Goal: Information Seeking & Learning: Learn about a topic

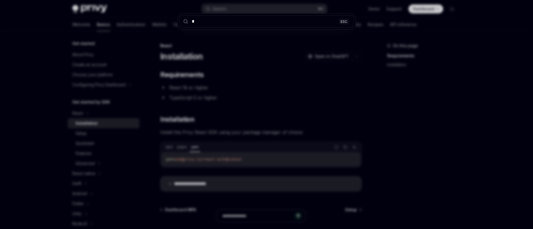
type input "**"
type textarea "*"
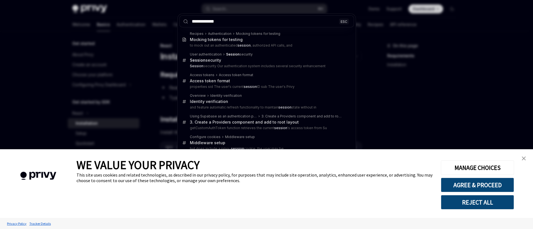
click at [212, 21] on input "**********" at bounding box center [266, 21] width 175 height 12
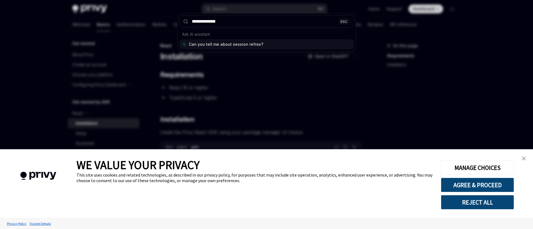
type input "**********"
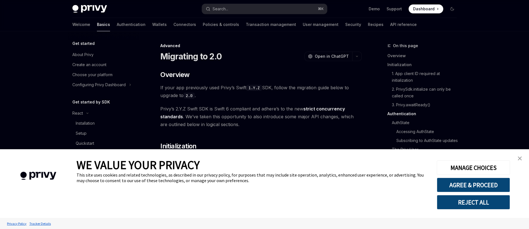
scroll to position [114, 0]
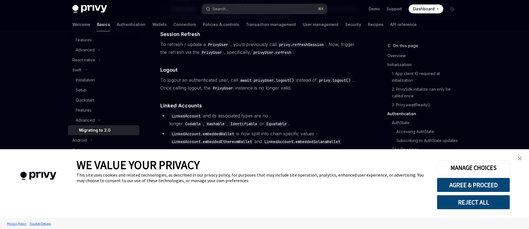
click at [520, 158] on img "close banner" at bounding box center [520, 159] width 4 height 4
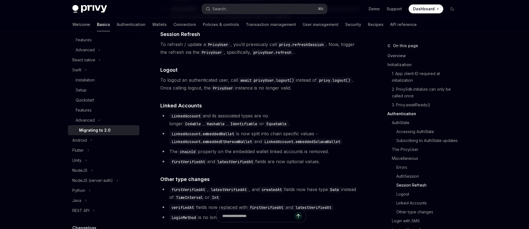
click at [268, 56] on code "privyUser.refresh" at bounding box center [272, 52] width 42 height 6
click at [284, 56] on code "privyUser.refresh" at bounding box center [272, 52] width 42 height 6
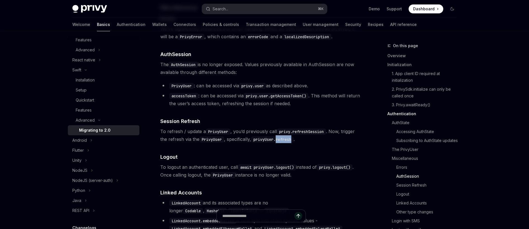
scroll to position [1002, 0]
click at [272, 144] on code "privyUser.refresh" at bounding box center [272, 140] width 42 height 6
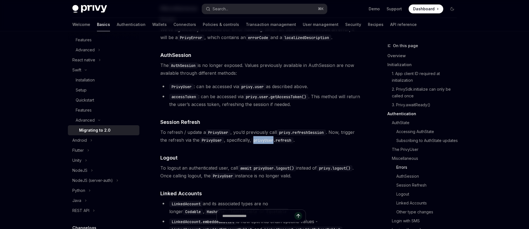
click at [272, 144] on code "privyUser.refresh" at bounding box center [272, 140] width 42 height 6
drag, startPoint x: 281, startPoint y: 153, endPoint x: 257, endPoint y: 152, distance: 23.2
click at [257, 144] on code "privyUser.refresh" at bounding box center [272, 140] width 42 height 6
copy code "privyUser."
click at [263, 144] on code "privyUser.refresh" at bounding box center [272, 140] width 42 height 6
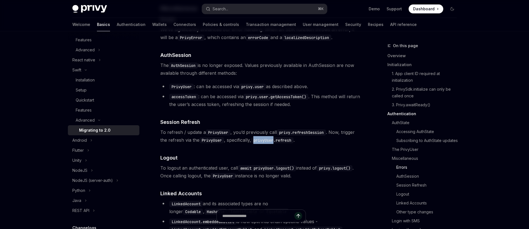
click at [263, 144] on code "privyUser.refresh" at bounding box center [272, 140] width 42 height 6
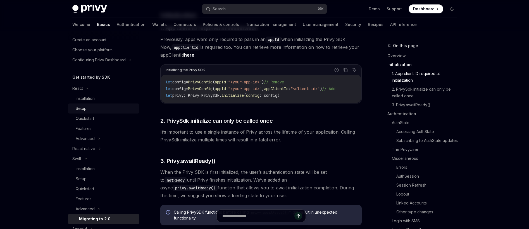
scroll to position [26, 0]
click at [99, 136] on icon at bounding box center [99, 137] width 2 height 7
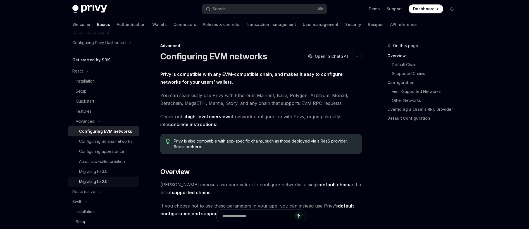
scroll to position [63, 0]
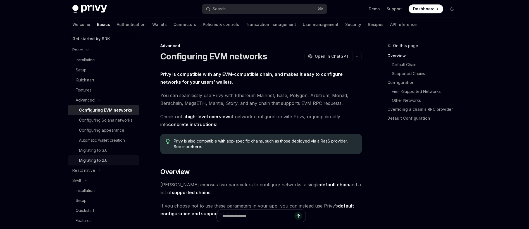
click at [113, 164] on div "Migrating to 2.0" at bounding box center [107, 160] width 57 height 7
type textarea "*"
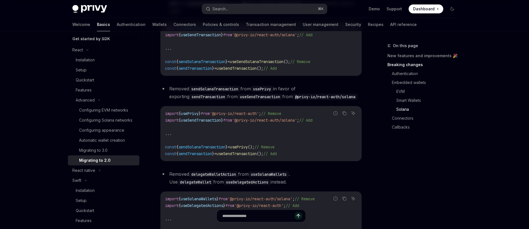
scroll to position [1107, 0]
click at [228, 6] on div "Search..." at bounding box center [221, 9] width 16 height 7
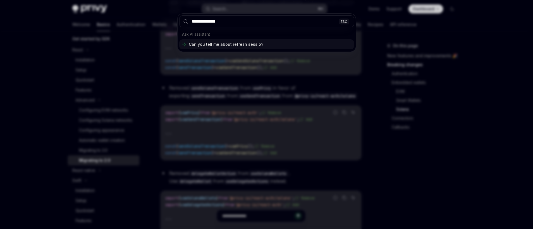
type input "**********"
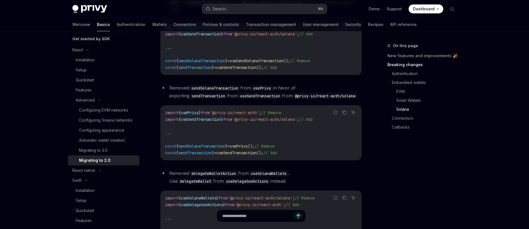
type textarea "*"
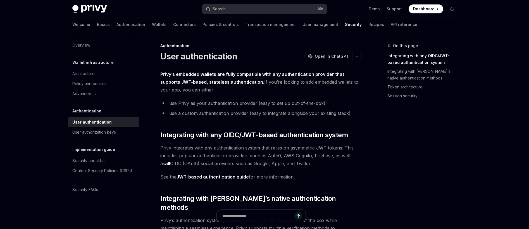
click at [238, 10] on button "Search... ⌘ K" at bounding box center [264, 9] width 125 height 10
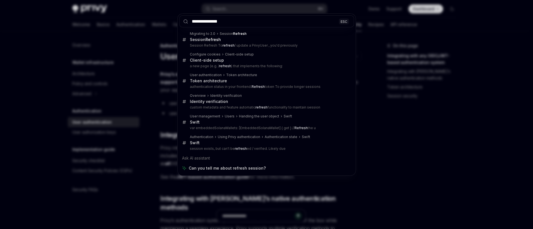
click at [216, 20] on input "**********" at bounding box center [266, 21] width 175 height 12
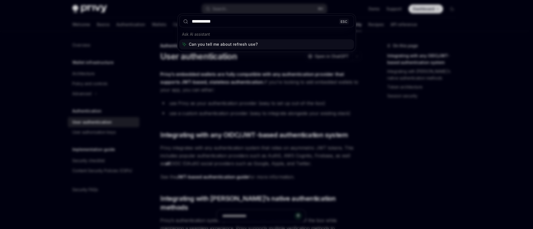
type input "**********"
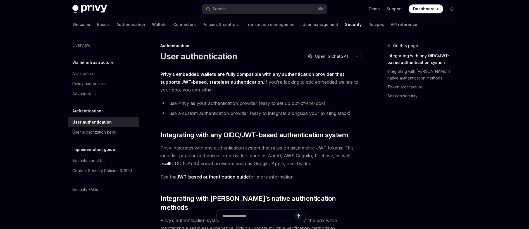
type textarea "*"
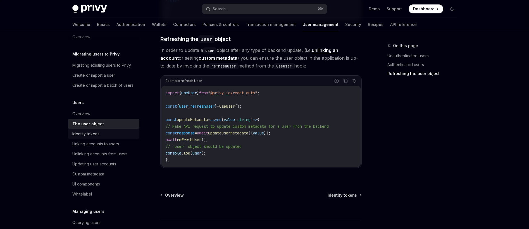
scroll to position [9, 0]
click at [227, 7] on div "Search..." at bounding box center [221, 9] width 16 height 7
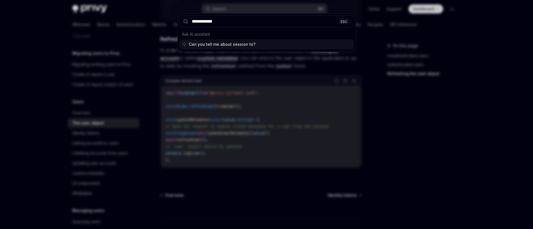
type input "**********"
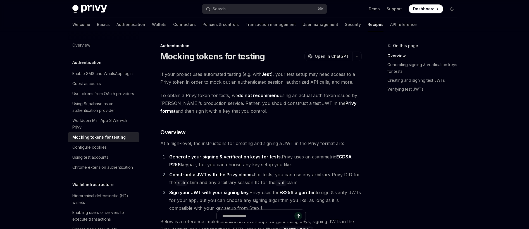
type textarea "*"
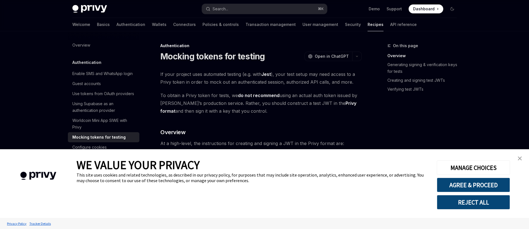
click at [517, 157] on link "close banner" at bounding box center [519, 158] width 11 height 11
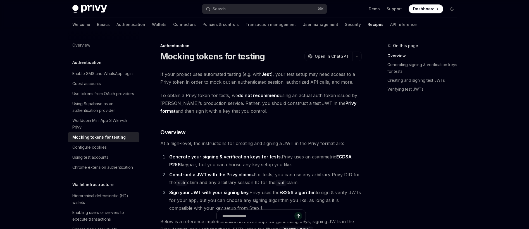
click at [283, 104] on span "To obtain a Privy token for tests, we do not recommend using an actual auth tok…" at bounding box center [260, 103] width 201 height 23
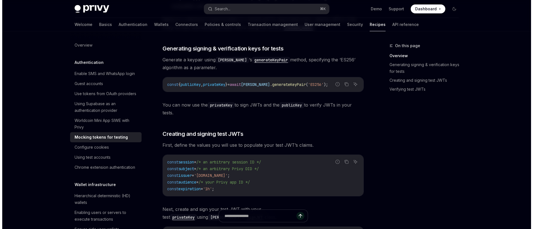
scroll to position [13, 0]
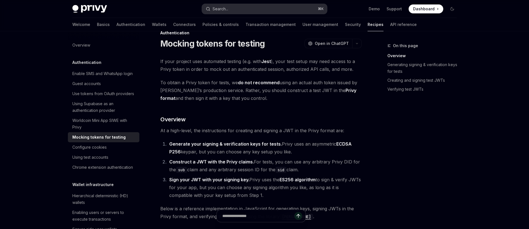
click at [238, 11] on button "Search... ⌘ K" at bounding box center [264, 9] width 125 height 10
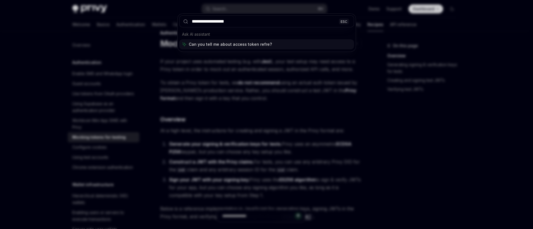
type input "**********"
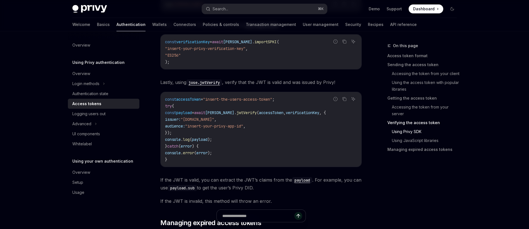
scroll to position [1505, 0]
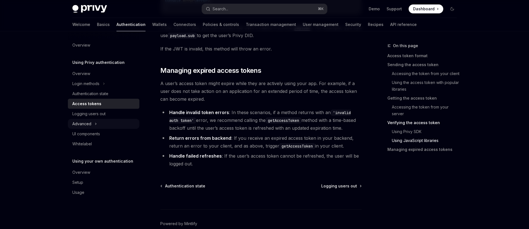
click at [90, 122] on div "Advanced" at bounding box center [81, 124] width 19 height 7
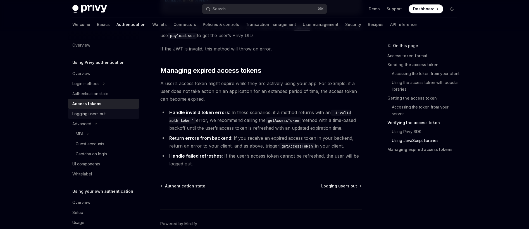
click at [98, 117] on link "Logging users out" at bounding box center [104, 114] width 72 height 10
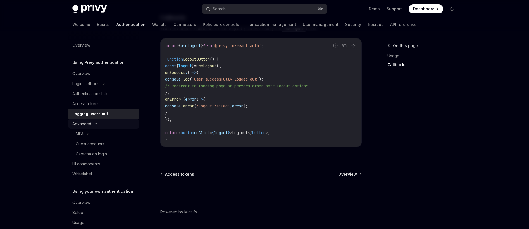
scroll to position [241, 0]
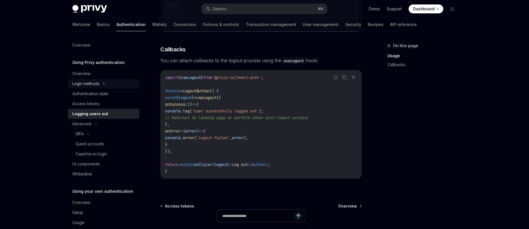
click at [101, 87] on div "Login methods" at bounding box center [104, 84] width 72 height 10
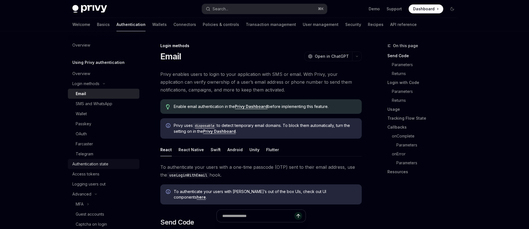
click at [114, 163] on div "Authentication state" at bounding box center [104, 164] width 64 height 7
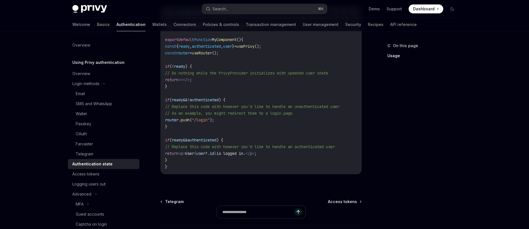
scroll to position [253, 0]
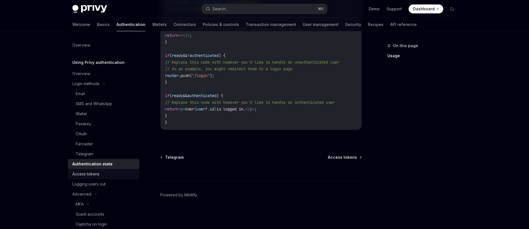
click at [106, 172] on div "Access tokens" at bounding box center [104, 174] width 64 height 7
type textarea "*"
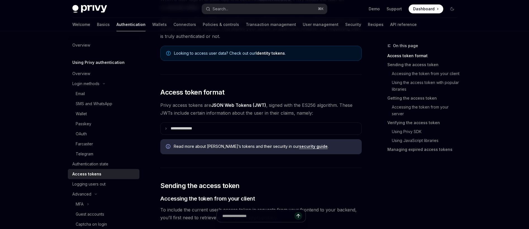
scroll to position [79, 0]
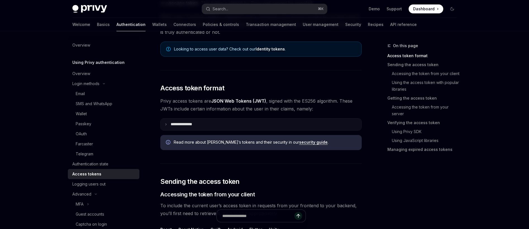
click at [218, 126] on summary "**********" at bounding box center [261, 125] width 201 height 12
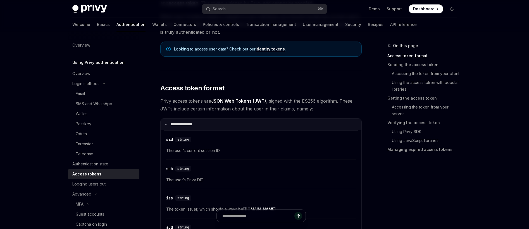
click at [226, 124] on summary "**********" at bounding box center [261, 125] width 201 height 12
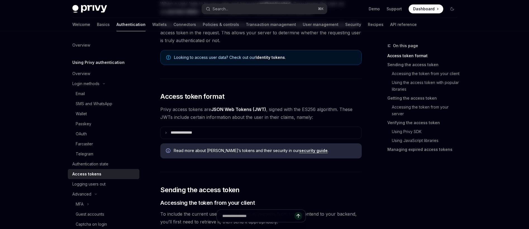
scroll to position [89, 0]
